Goal: Use online tool/utility: Utilize a website feature to perform a specific function

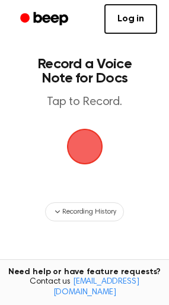
click at [93, 151] on span "button" at bounding box center [84, 147] width 44 height 44
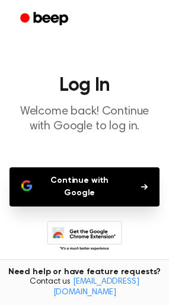
click at [74, 179] on button "Continue with Google" at bounding box center [84, 186] width 150 height 39
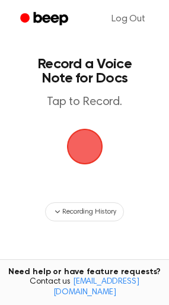
click at [102, 143] on span "button" at bounding box center [84, 147] width 39 height 39
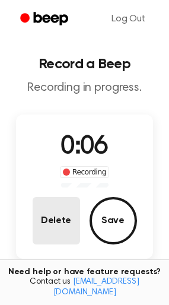
click at [50, 228] on button "Delete" at bounding box center [56, 220] width 47 height 47
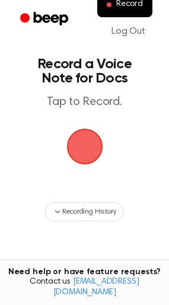
click at [86, 152] on span "button" at bounding box center [84, 147] width 56 height 56
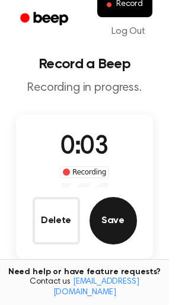
click at [120, 218] on button "Save" at bounding box center [113, 220] width 47 height 47
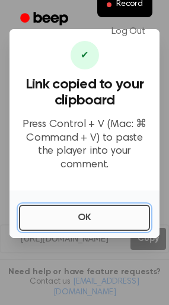
click at [98, 213] on button "OK" at bounding box center [84, 218] width 131 height 26
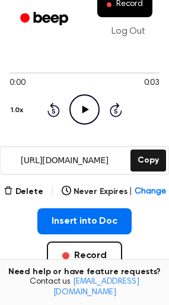
scroll to position [79, 0]
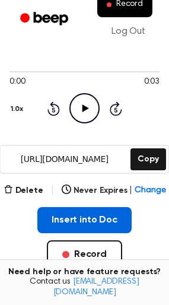
click at [85, 219] on button "Insert into Doc" at bounding box center [84, 220] width 94 height 26
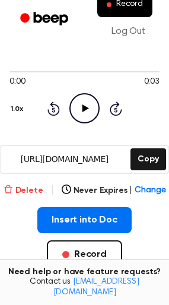
click at [20, 188] on button "Delete" at bounding box center [24, 190] width 40 height 12
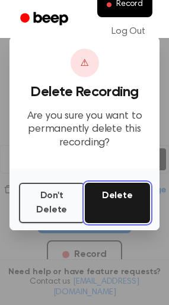
click at [100, 207] on button "Delete" at bounding box center [118, 203] width 66 height 40
